Goal: Task Accomplishment & Management: Complete application form

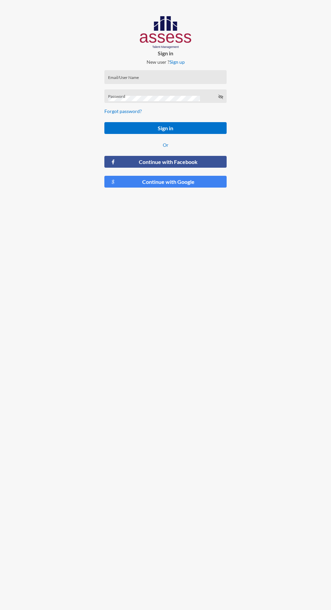
click at [185, 79] on input "Email/User Name" at bounding box center [165, 79] width 115 height 5
type input "[PERSON_NAME][EMAIL_ADDRESS][DOMAIN_NAME]"
click at [104, 122] on button "Sign in" at bounding box center [165, 128] width 122 height 12
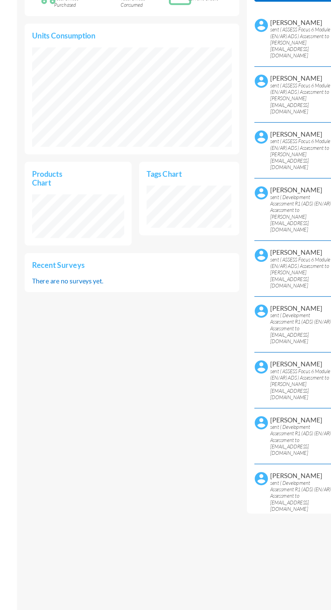
scroll to position [2, 0]
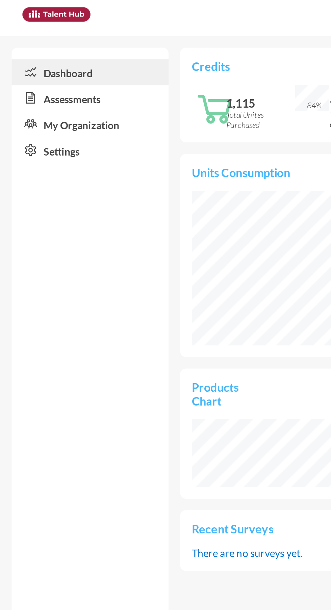
click at [54, 48] on link "Assessments" at bounding box center [41, 46] width 73 height 12
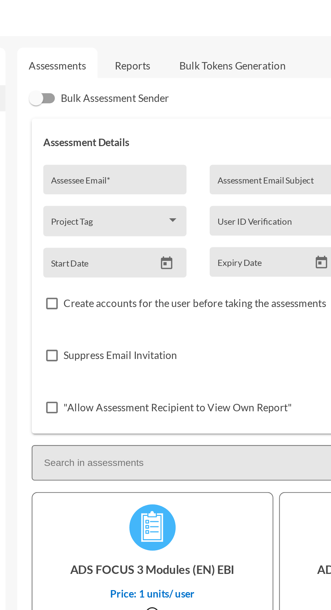
click at [129, 86] on input "Assessee Email *" at bounding box center [130, 86] width 60 height 5
type input "[PERSON_NAME][EMAIL_ADDRESS][DOMAIN_NAME]"
click at [191, 86] on input "Assessment Email Subject" at bounding box center [205, 86] width 54 height 5
type input "Shagd"
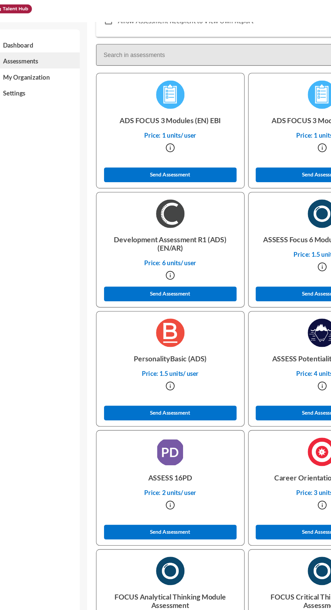
scroll to position [177, 0]
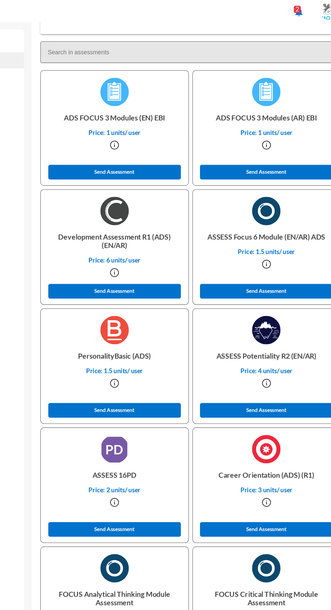
type input "Shahd personality"
click at [177, 223] on button "Send Assessment" at bounding box center [147, 221] width 101 height 11
